Goal: Information Seeking & Learning: Learn about a topic

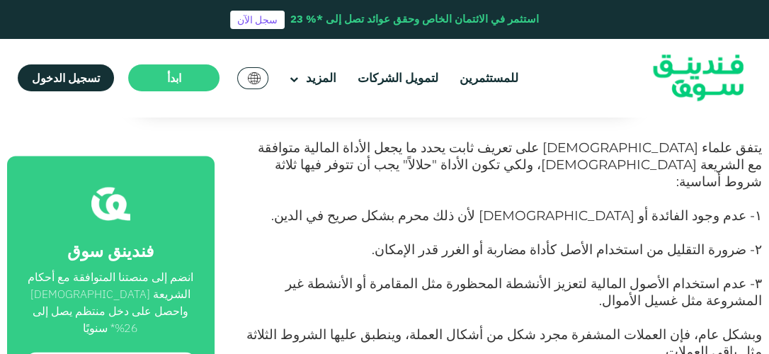
scroll to position [779, 0]
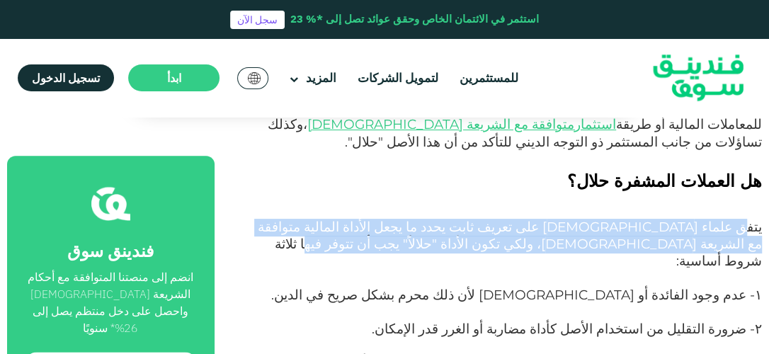
drag, startPoint x: 748, startPoint y: 175, endPoint x: 586, endPoint y: 185, distance: 162.4
click at [586, 219] on p "يتفق علماء [DEMOGRAPHIC_DATA] على تعريف ثابت يحدد ما يجعل الأداة المالية متوافق…" at bounding box center [503, 253] width 515 height 68
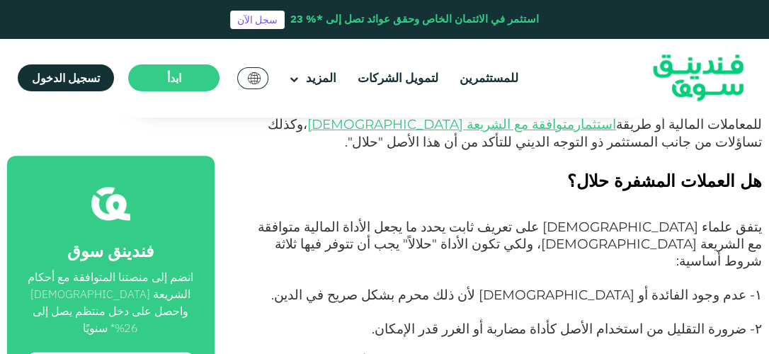
drag, startPoint x: 586, startPoint y: 185, endPoint x: 541, endPoint y: 193, distance: 45.8
click at [541, 219] on p "يتفق علماء [DEMOGRAPHIC_DATA] على تعريف ثابت يحدد ما يجعل الأداة المالية متوافق…" at bounding box center [503, 253] width 515 height 68
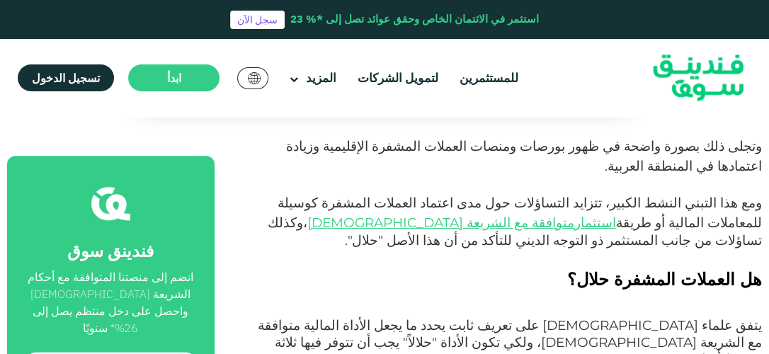
scroll to position [708, 0]
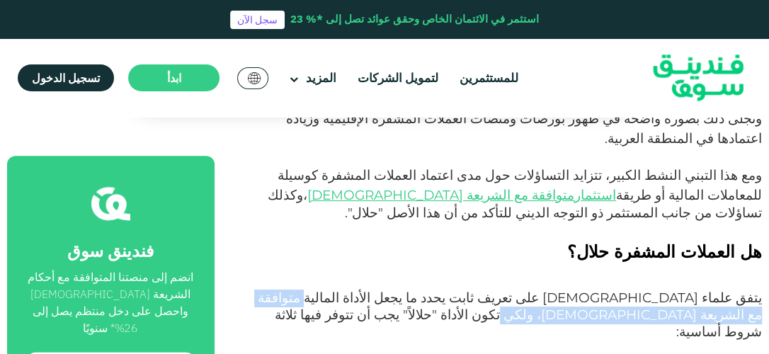
drag, startPoint x: 431, startPoint y: 246, endPoint x: 255, endPoint y: 246, distance: 175.5
click at [255, 290] on p "يتفق علماء [DEMOGRAPHIC_DATA] على تعريف ثابت يحدد ما يجعل الأداة المالية متوافق…" at bounding box center [503, 324] width 515 height 68
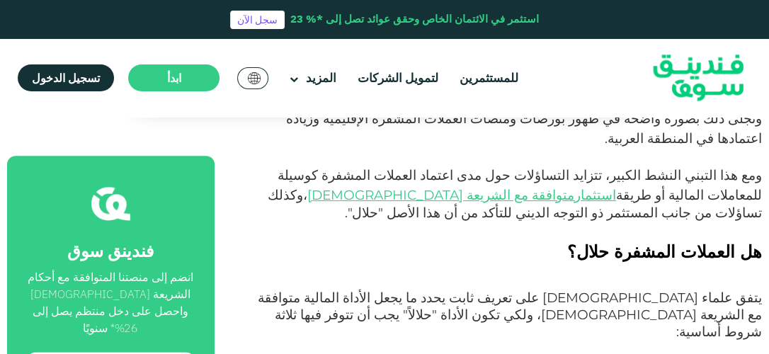
click at [585, 290] on p "يتفق علماء [DEMOGRAPHIC_DATA] على تعريف ثابت يحدد ما يجعل الأداة المالية متوافق…" at bounding box center [503, 324] width 515 height 68
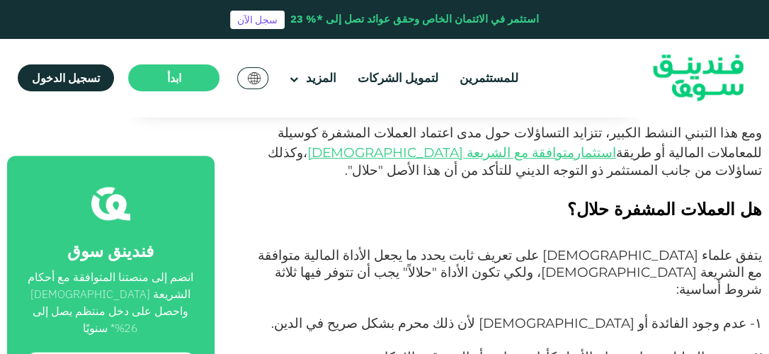
scroll to position [779, 0]
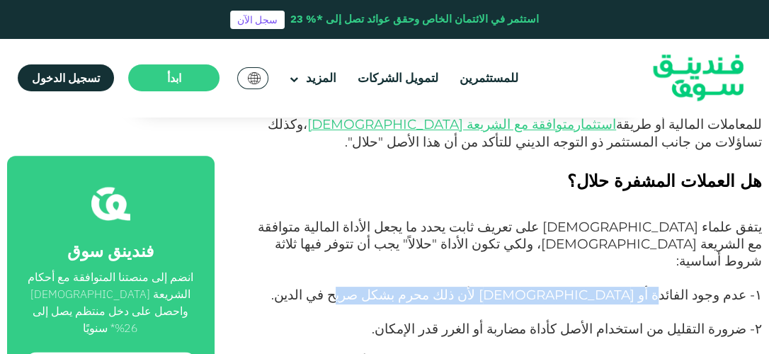
drag, startPoint x: 463, startPoint y: 224, endPoint x: 679, endPoint y: 224, distance: 216.6
click at [679, 287] on p "۱- عدم وجود الفائدة أو [DEMOGRAPHIC_DATA] لأن ذلك محرم بشكل صريح في الدين." at bounding box center [503, 304] width 515 height 34
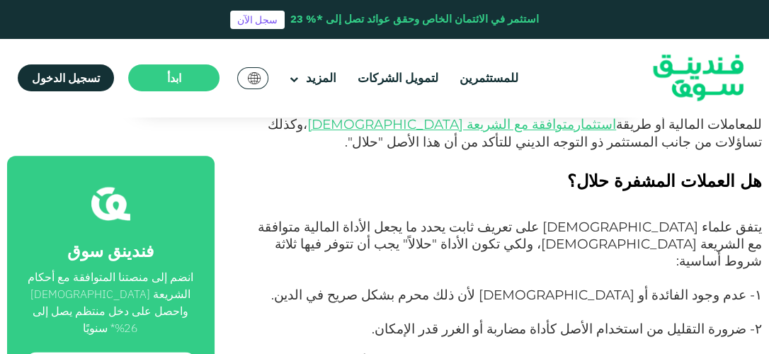
click at [442, 321] on p "۲- ضرورة التقليل من استخدام الأصل كأداة مضاربة أو الغرر قدر الإمكان." at bounding box center [503, 338] width 515 height 34
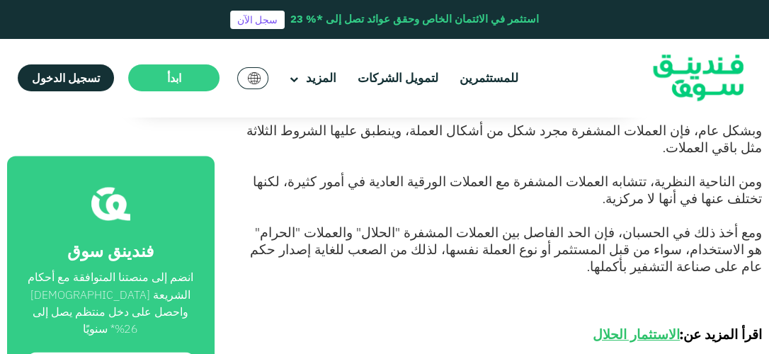
scroll to position [1132, 0]
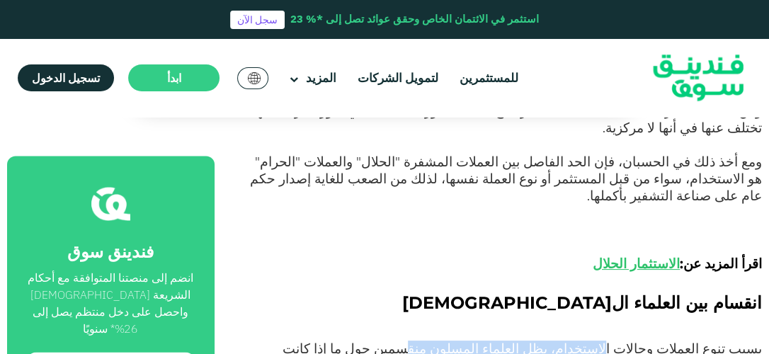
drag, startPoint x: 636, startPoint y: 224, endPoint x: 490, endPoint y: 232, distance: 146.0
click at [490, 341] on p "بسبب تنوع العملات وحالات الاستخدام، يظل العلماء المسلون منقسمين حول ما إذا كانت…" at bounding box center [503, 358] width 515 height 34
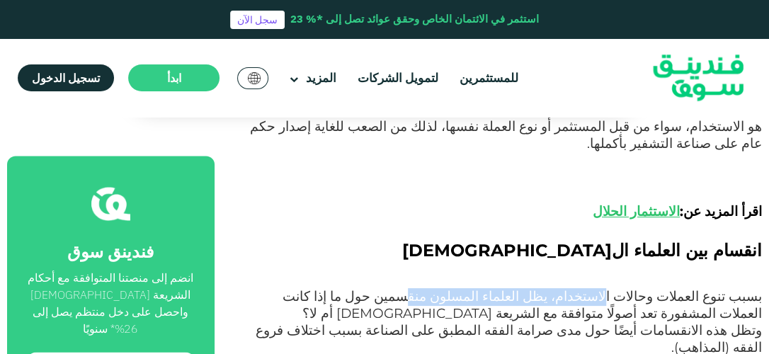
scroll to position [1203, 0]
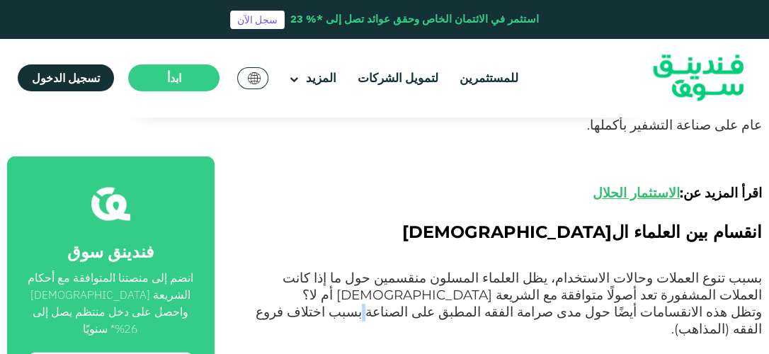
click at [454, 304] on span "وتظل هذه الانقسامات أيضًا حول مدى صرامة الفقه المطبق على الصناعة بسبب اختلاف فر…" at bounding box center [508, 320] width 506 height 33
click at [397, 304] on p "وتظل هذه الانقسامات أيضًا حول مدى صرامة الفقه المطبق على الصناعة بسبب اختلاف فر…" at bounding box center [503, 329] width 515 height 51
click at [255, 304] on p "وتظل هذه الانقسامات أيضًا حول مدى صرامة الفقه المطبق على الصناعة بسبب اختلاف فر…" at bounding box center [503, 329] width 515 height 51
